Goal: Task Accomplishment & Management: Complete application form

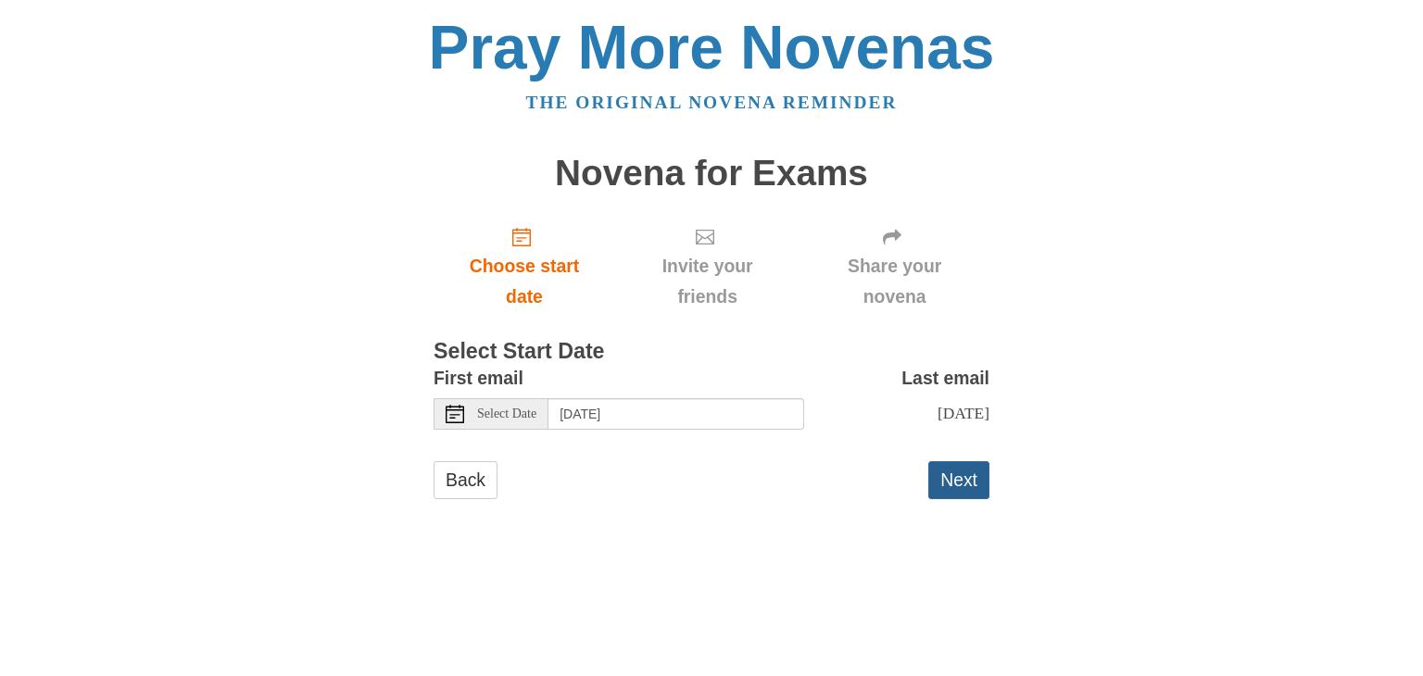
click at [953, 472] on button "Next" at bounding box center [958, 480] width 61 height 38
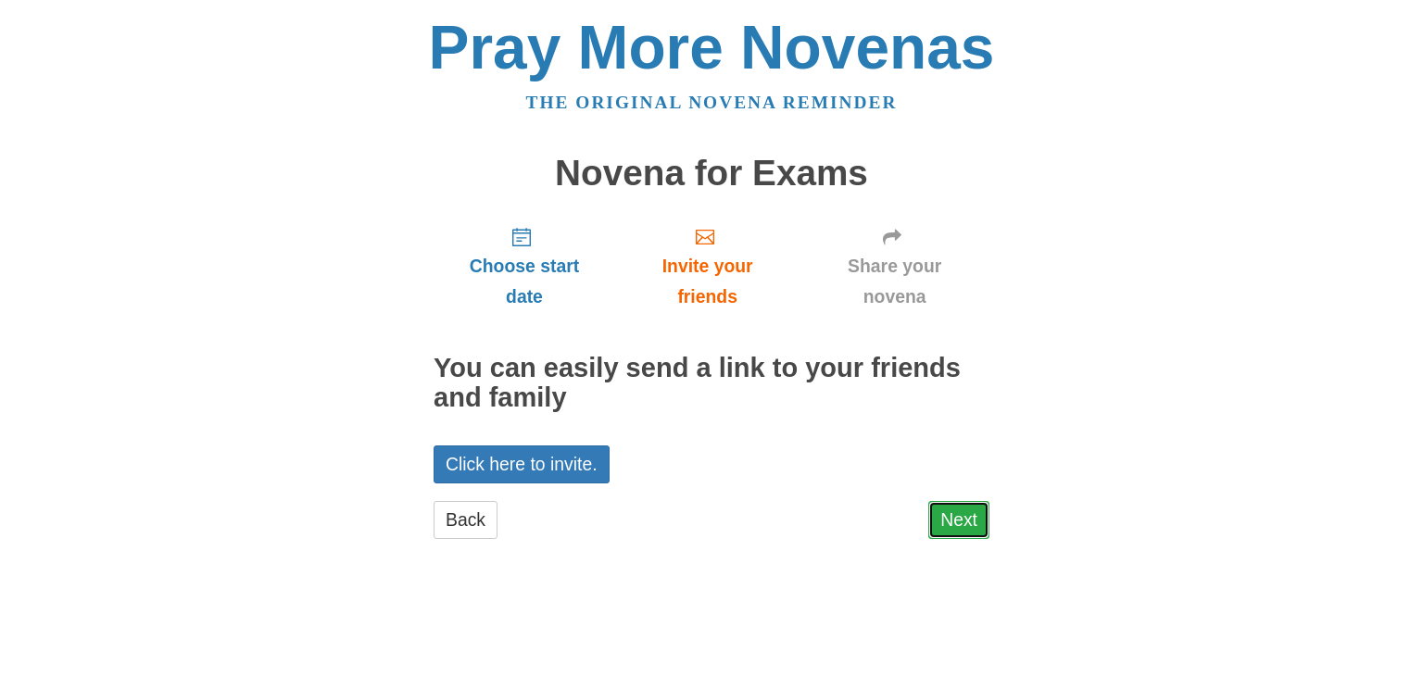
click at [956, 523] on link "Next" at bounding box center [958, 520] width 61 height 38
